Goal: Obtain resource: Download file/media

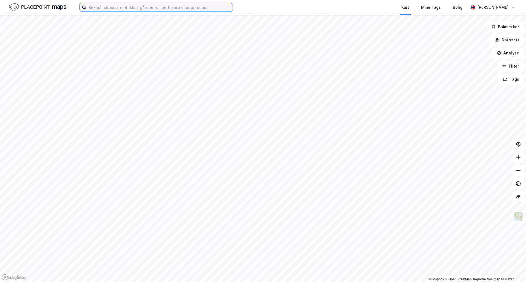
click at [132, 8] on input at bounding box center [159, 7] width 146 height 8
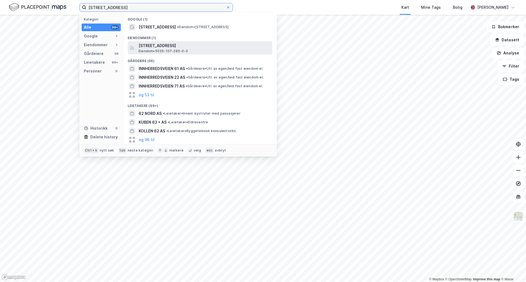
type input "[STREET_ADDRESS]"
click at [147, 45] on span "[STREET_ADDRESS]" at bounding box center [204, 45] width 131 height 7
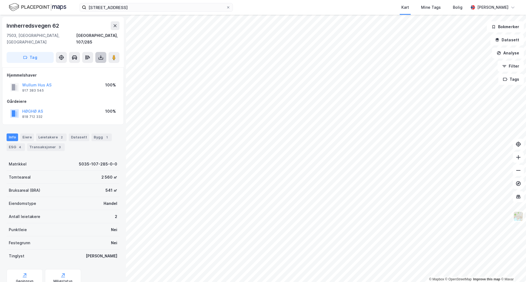
click at [104, 52] on button at bounding box center [100, 57] width 11 height 11
click at [67, 66] on div "Last ned grunnbok" at bounding box center [74, 68] width 32 height 4
